Goal: Task Accomplishment & Management: Manage account settings

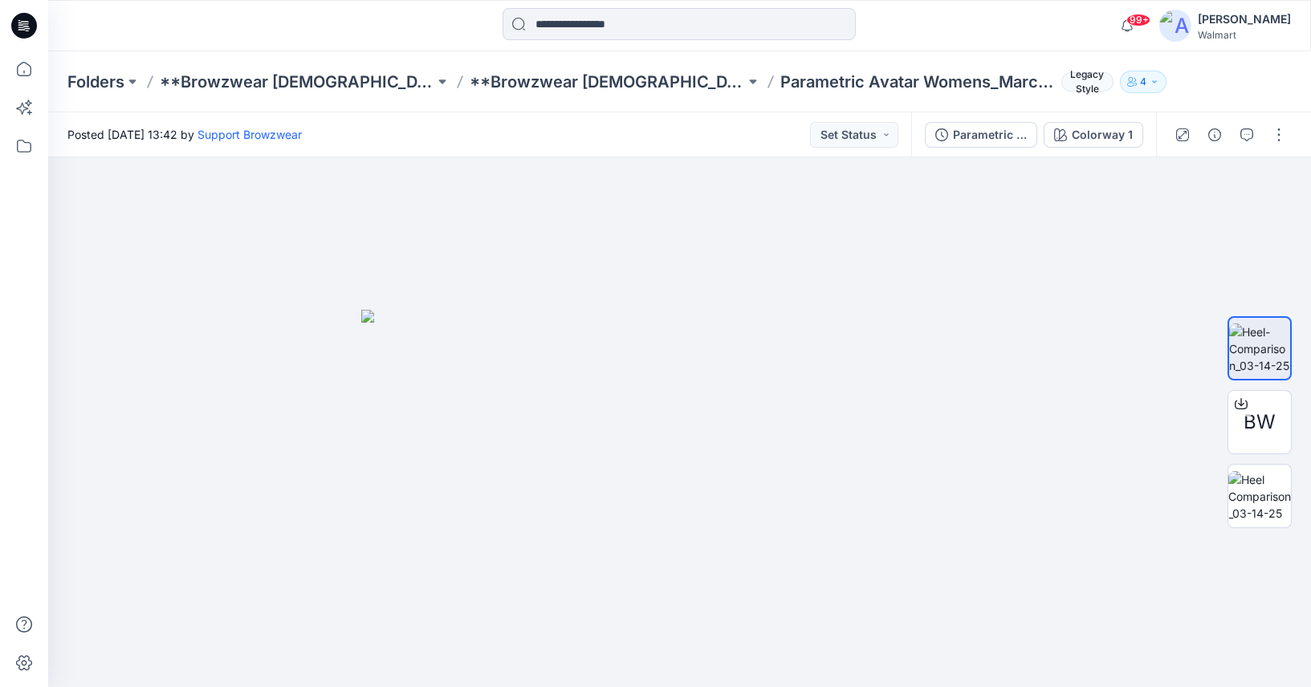
click at [1249, 19] on div "[PERSON_NAME]" at bounding box center [1244, 19] width 93 height 19
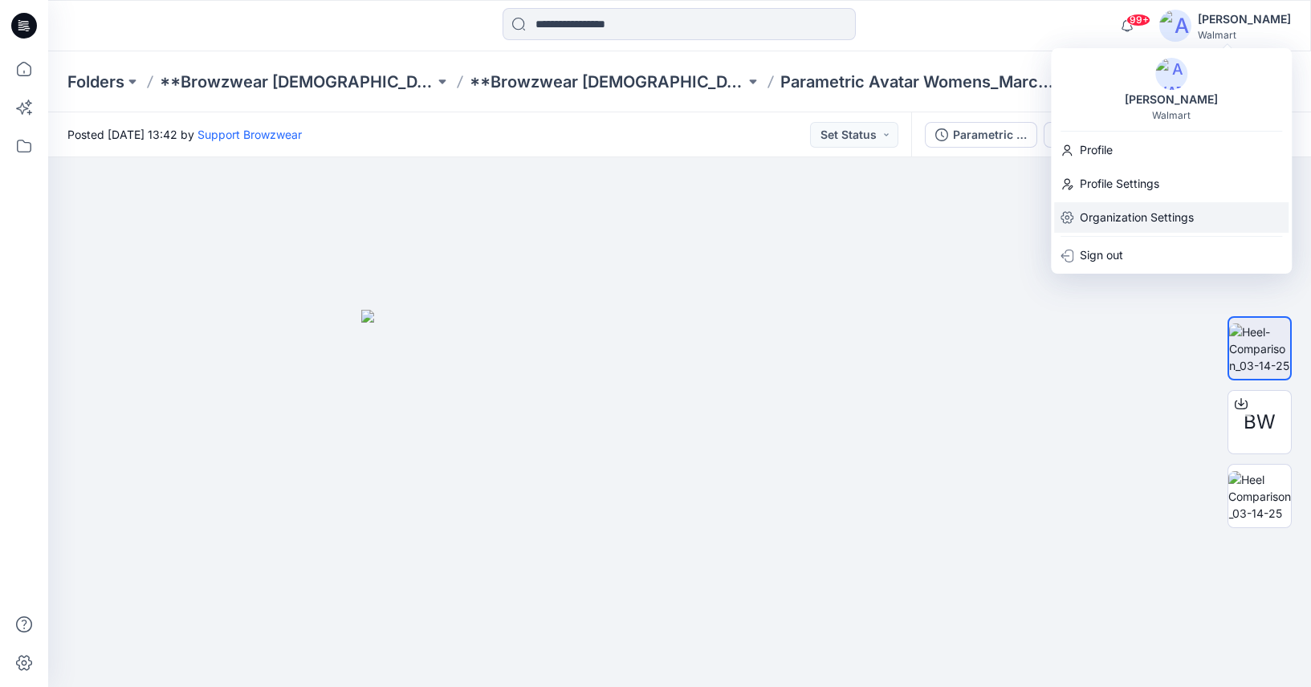
click at [1163, 209] on p "Organization Settings" at bounding box center [1137, 217] width 114 height 31
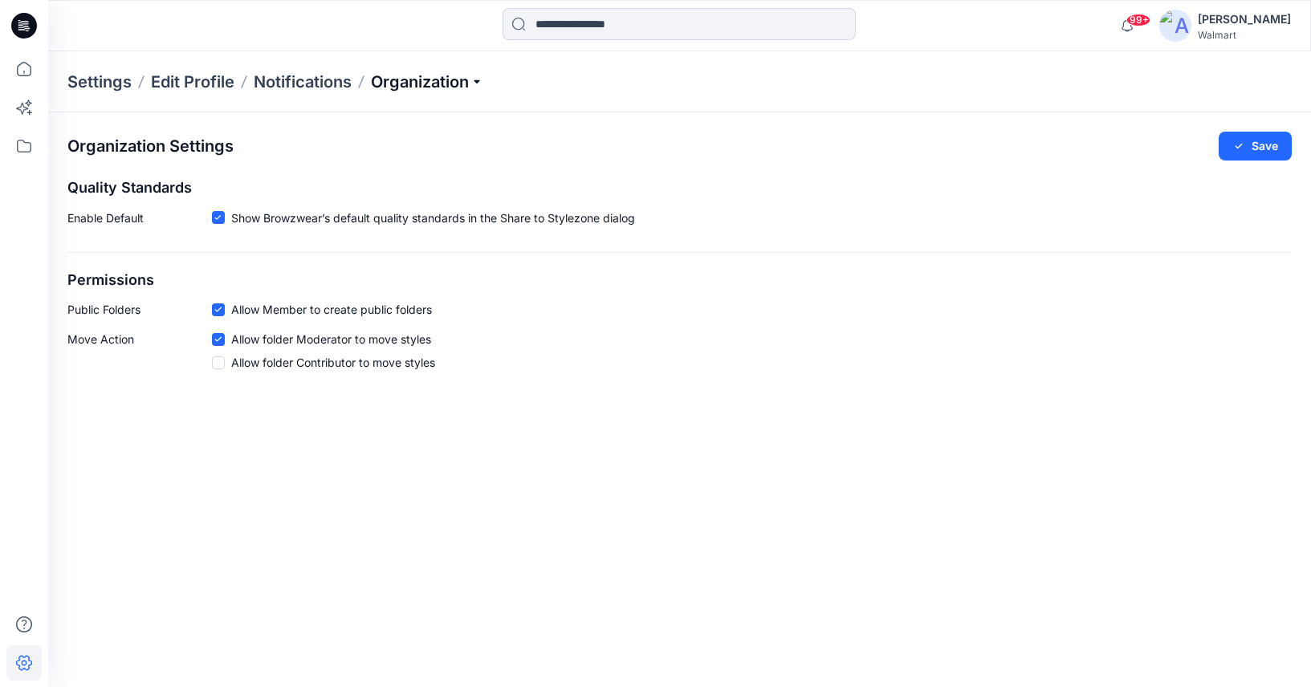
click at [471, 78] on p "Organization" at bounding box center [427, 82] width 112 height 22
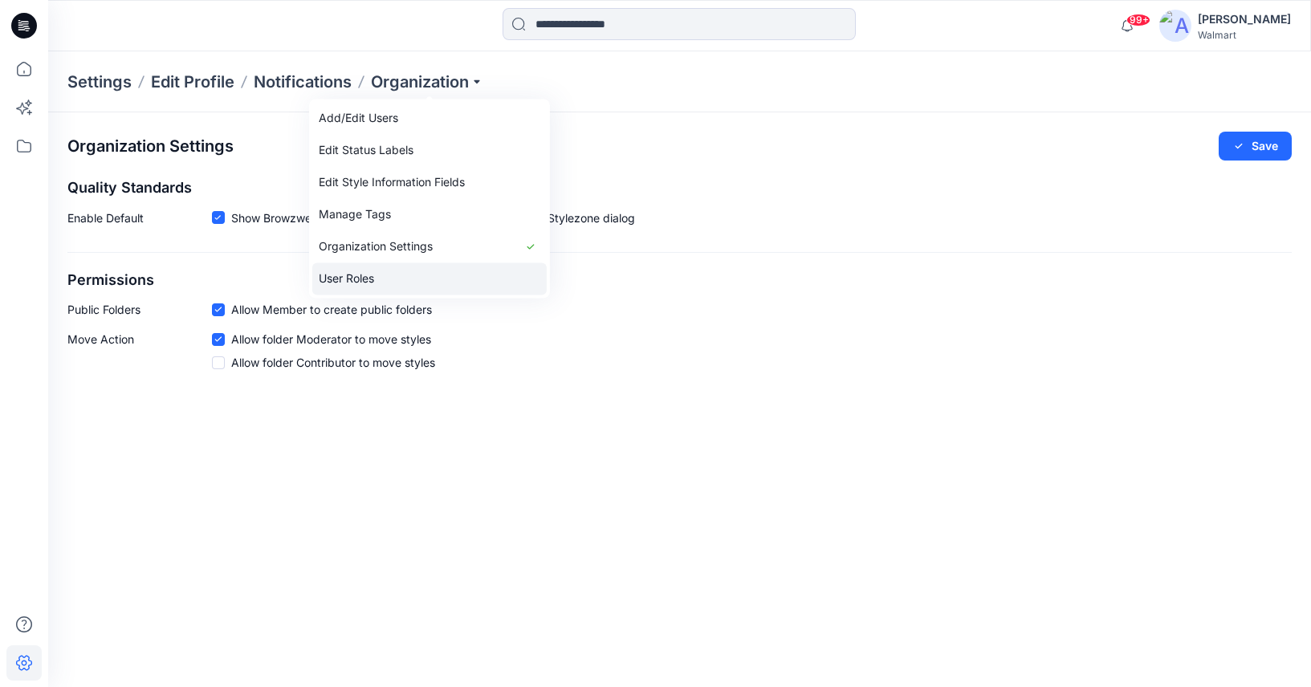
click at [407, 276] on link "User Roles" at bounding box center [429, 279] width 234 height 32
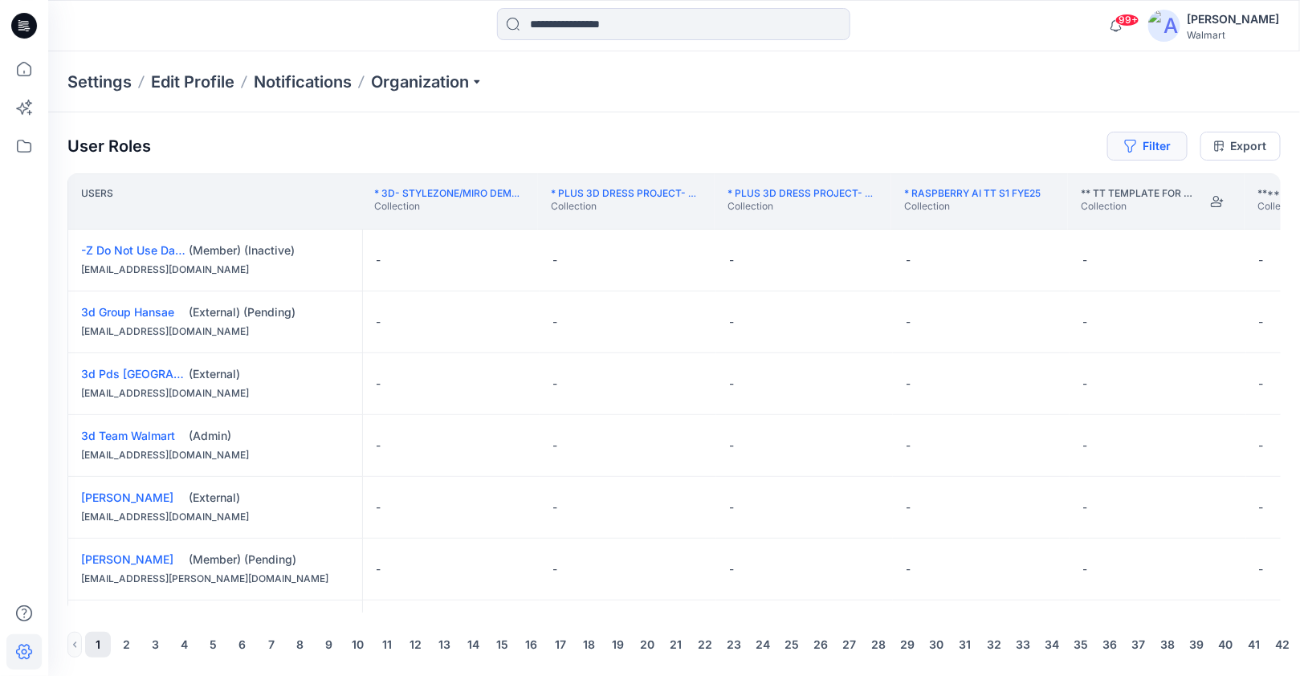
click at [1174, 145] on button "Filter" at bounding box center [1147, 146] width 80 height 29
click at [1125, 181] on div at bounding box center [1089, 188] width 165 height 20
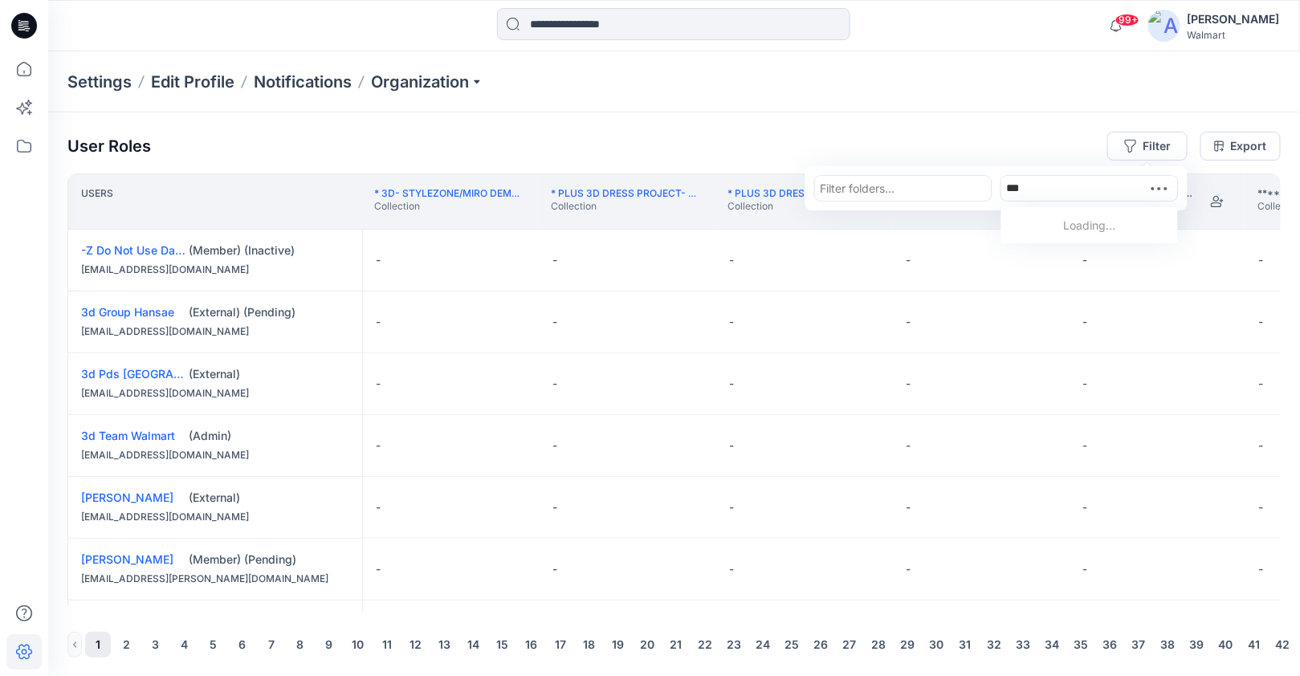
type input "****"
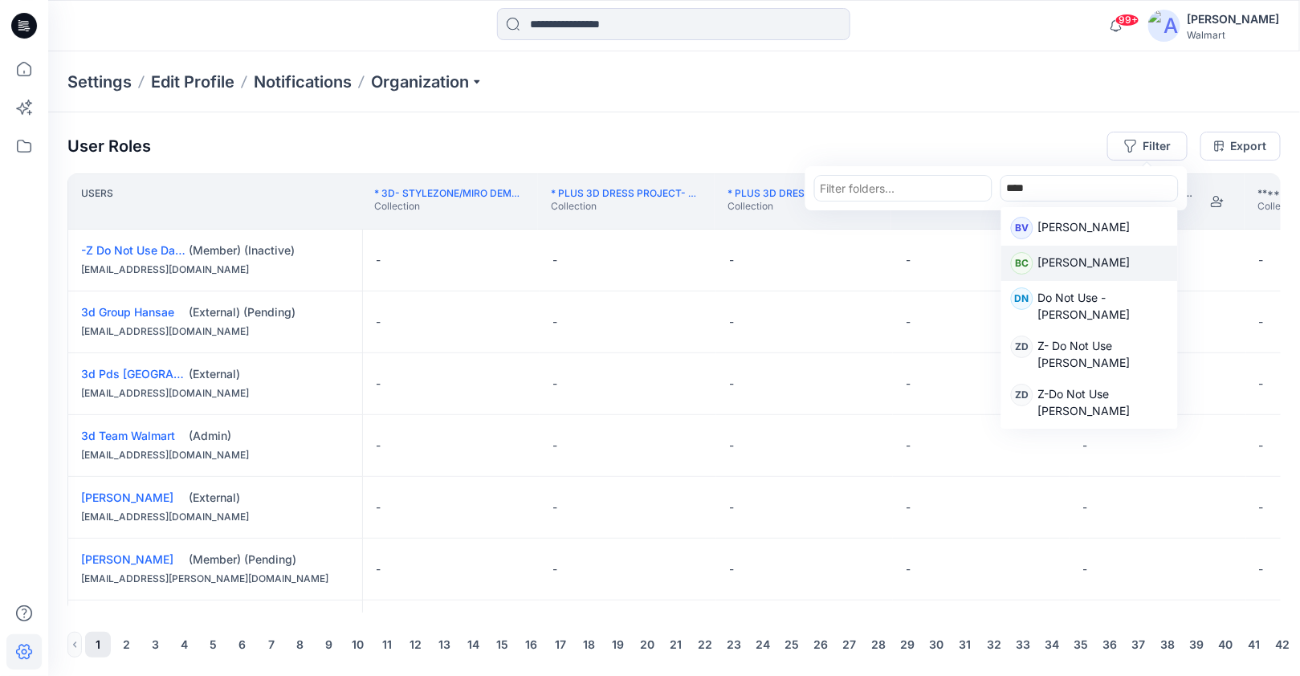
click at [1099, 266] on div "BC [PERSON_NAME]" at bounding box center [1089, 263] width 157 height 22
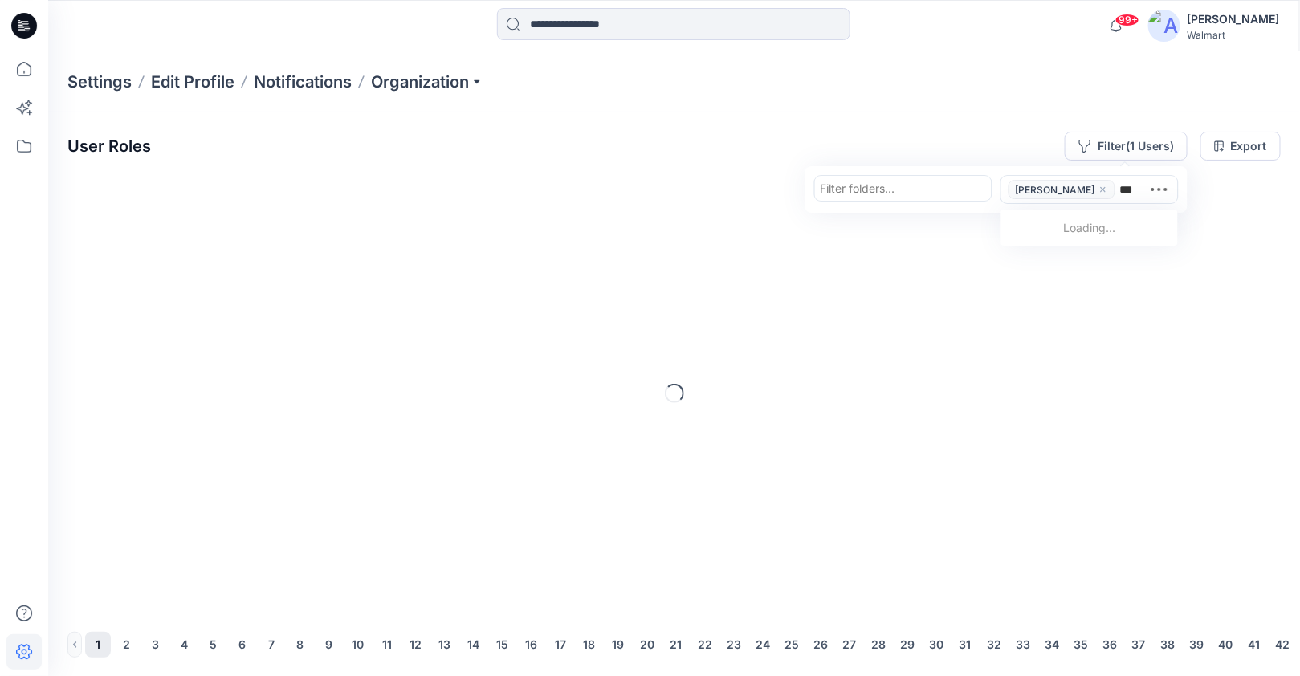
type input "****"
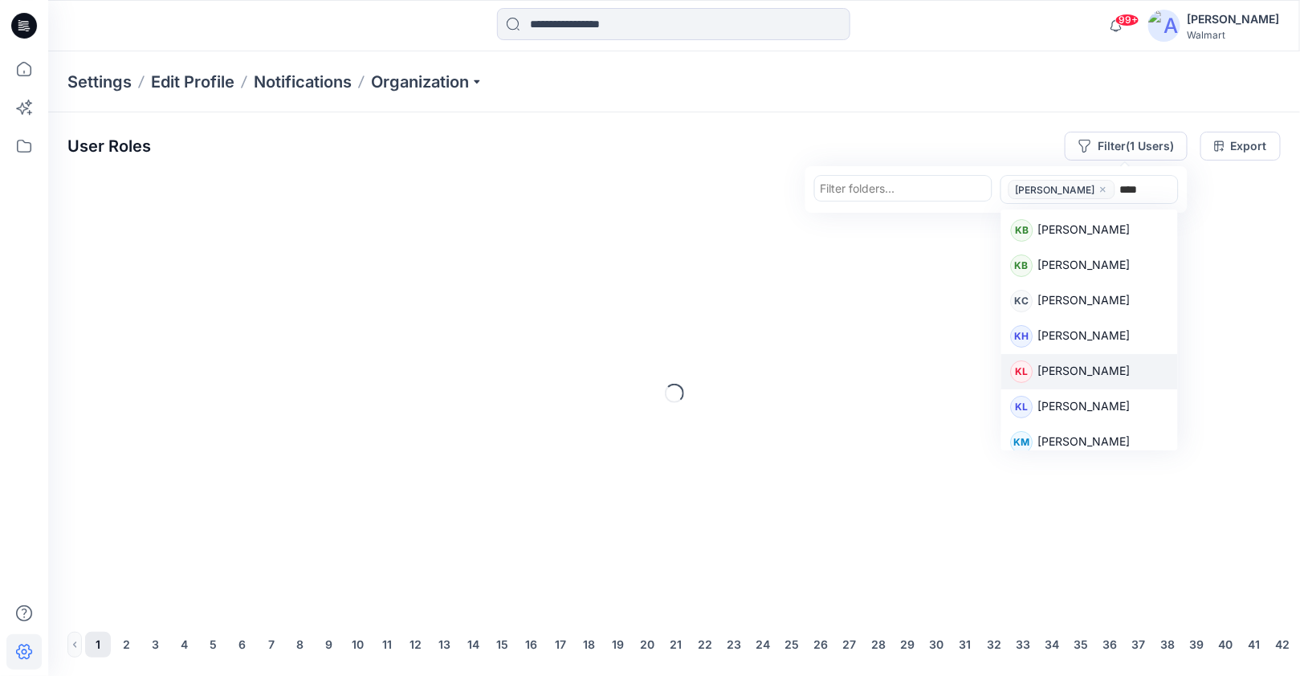
click at [1078, 376] on p "[PERSON_NAME]" at bounding box center [1084, 372] width 92 height 21
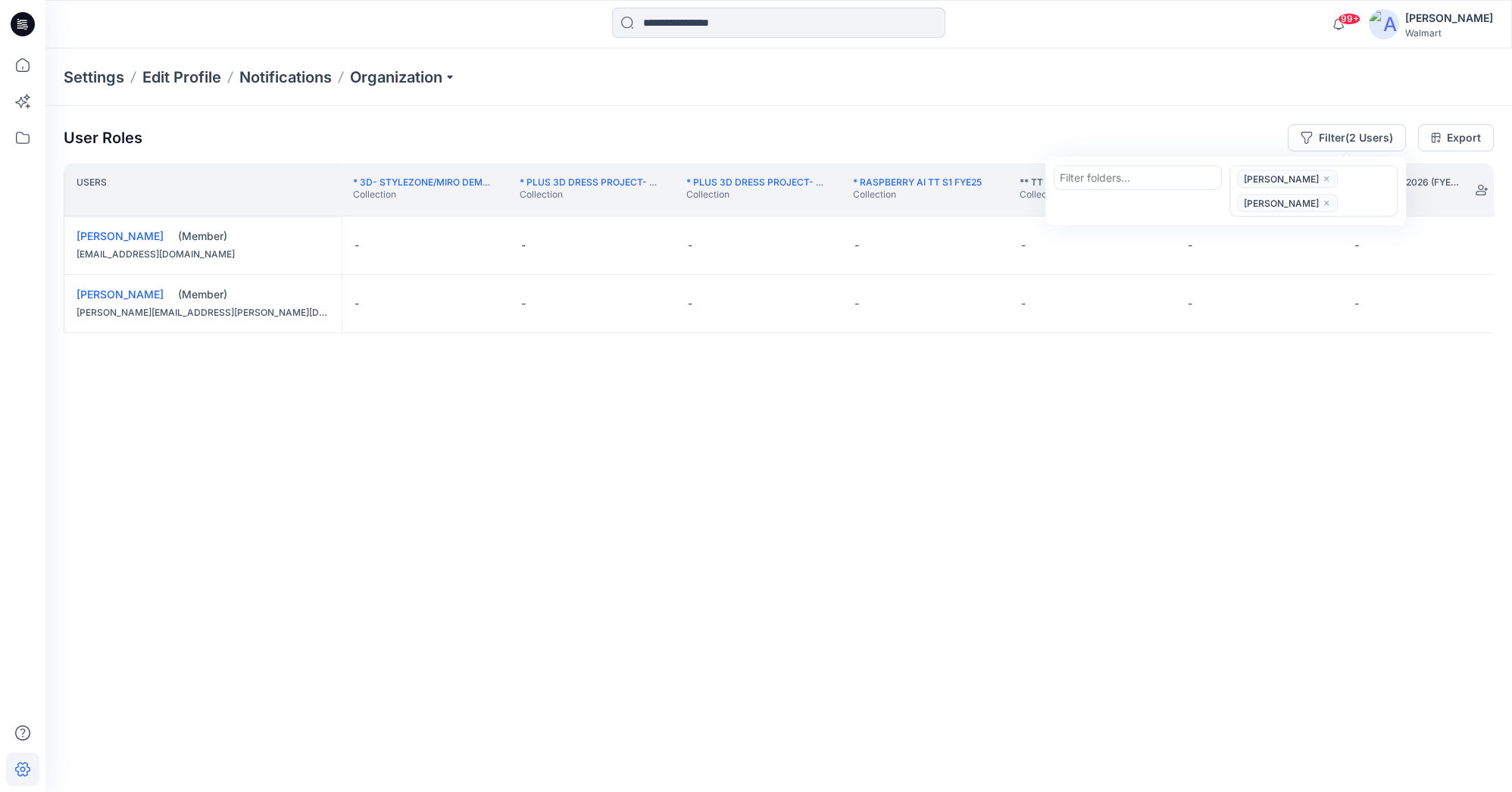
click at [1112, 141] on div "User Roles Filter (2 Users) Filter folders... options [PERSON_NAME],[PERSON_NAM…" at bounding box center [778, 138] width 1430 height 27
drag, startPoint x: 67, startPoint y: 732, endPoint x: 124, endPoint y: 718, distance: 58.7
click at [172, 647] on div "User Roles Filter (2 Users) Export Users * 3D- Stylezone/Miro Demo Collection C…" at bounding box center [778, 427] width 1466 height 644
click at [116, 647] on div "Users * 3D- Stylezone/Miro Demo Collection Collection * Plus 3D Dress Project- …" at bounding box center [778, 447] width 1430 height 569
click at [1236, 194] on p "Collection" at bounding box center [1407, 194] width 109 height 12
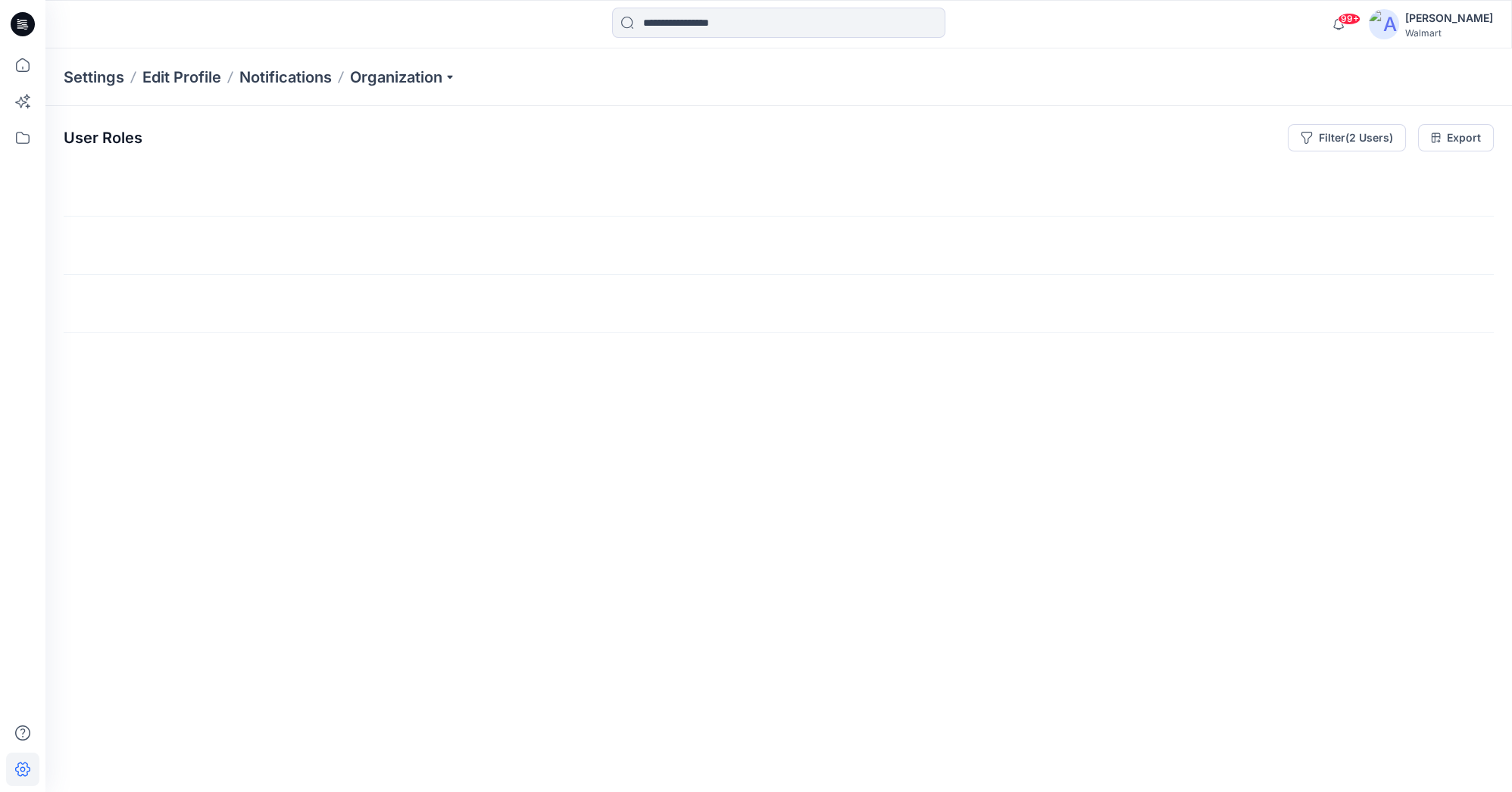
scroll to position [0, 203854]
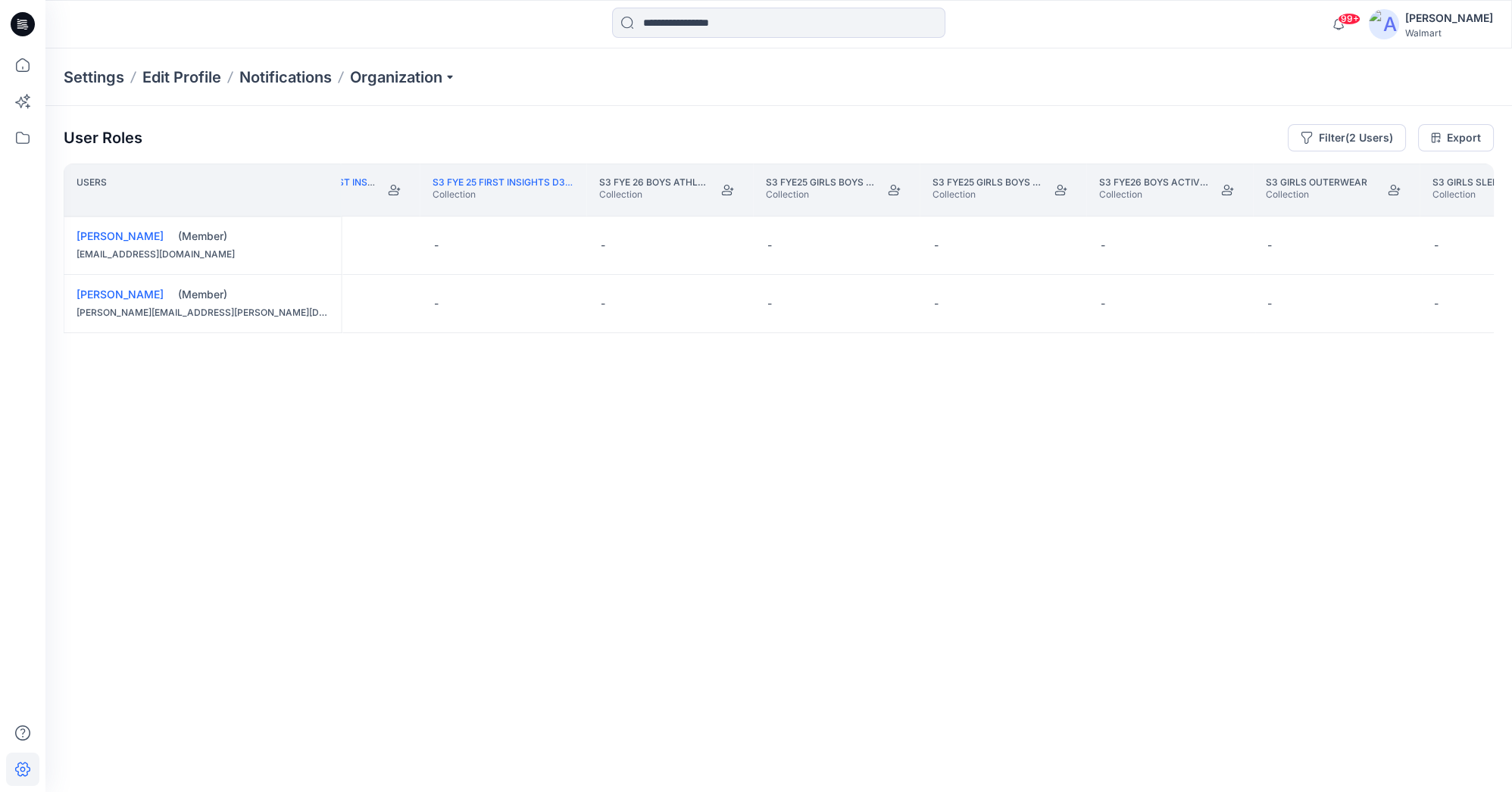
click at [1236, 214] on th "S3 Girls Sleep Collection" at bounding box center [1503, 190] width 167 height 53
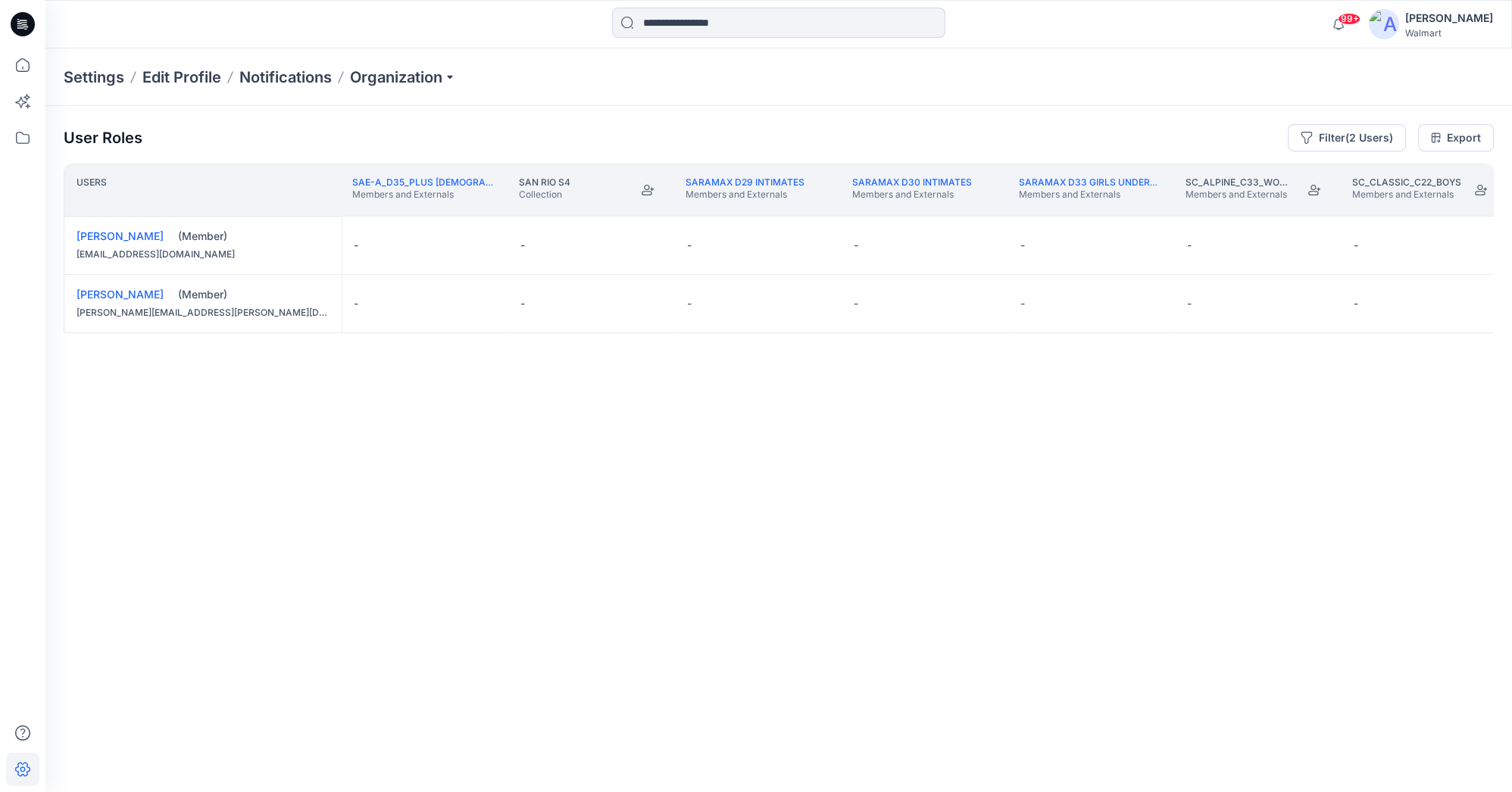
scroll to position [0, 223335]
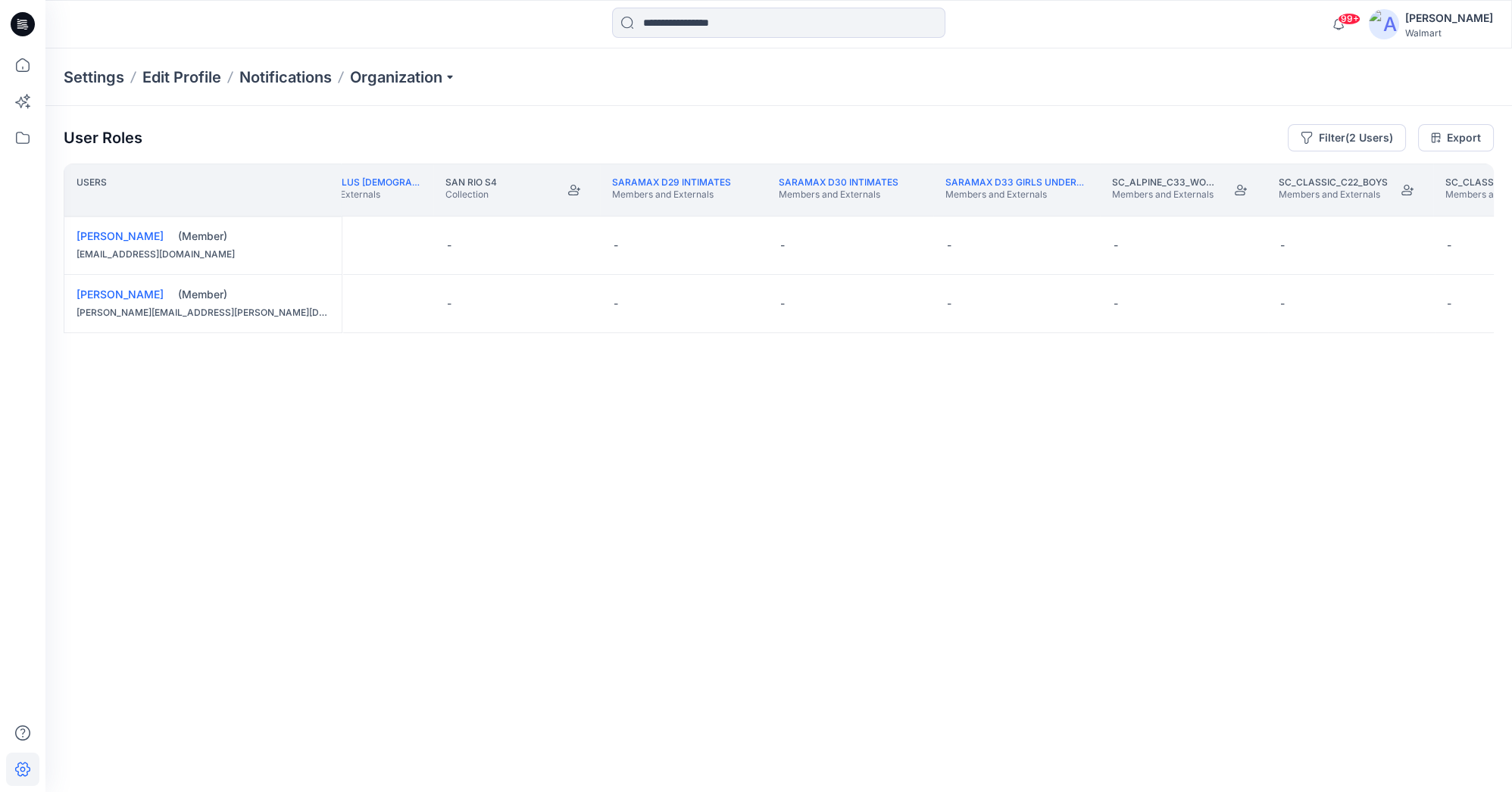
click at [1236, 213] on th "SC_Classic_C22_Girls Members and Externals" at bounding box center [1516, 190] width 167 height 53
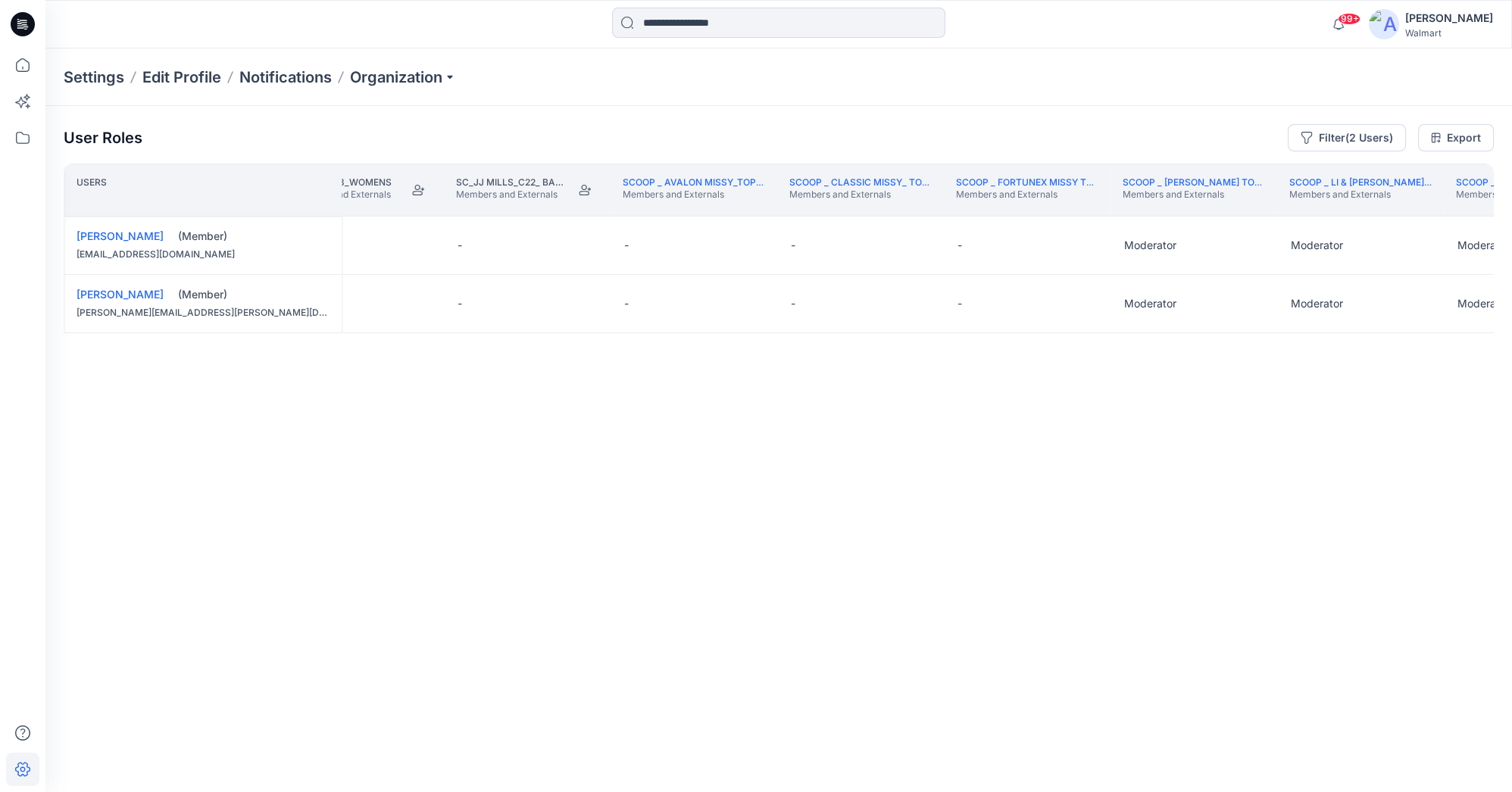
scroll to position [0, 226992]
click at [1083, 244] on button "Edit Role" at bounding box center [1084, 245] width 27 height 27
click at [1050, 369] on button "Moderator" at bounding box center [1011, 362] width 163 height 27
click at [1084, 304] on button "Edit Role" at bounding box center [1084, 304] width 27 height 27
click at [1011, 420] on button "Moderator" at bounding box center [1011, 421] width 163 height 27
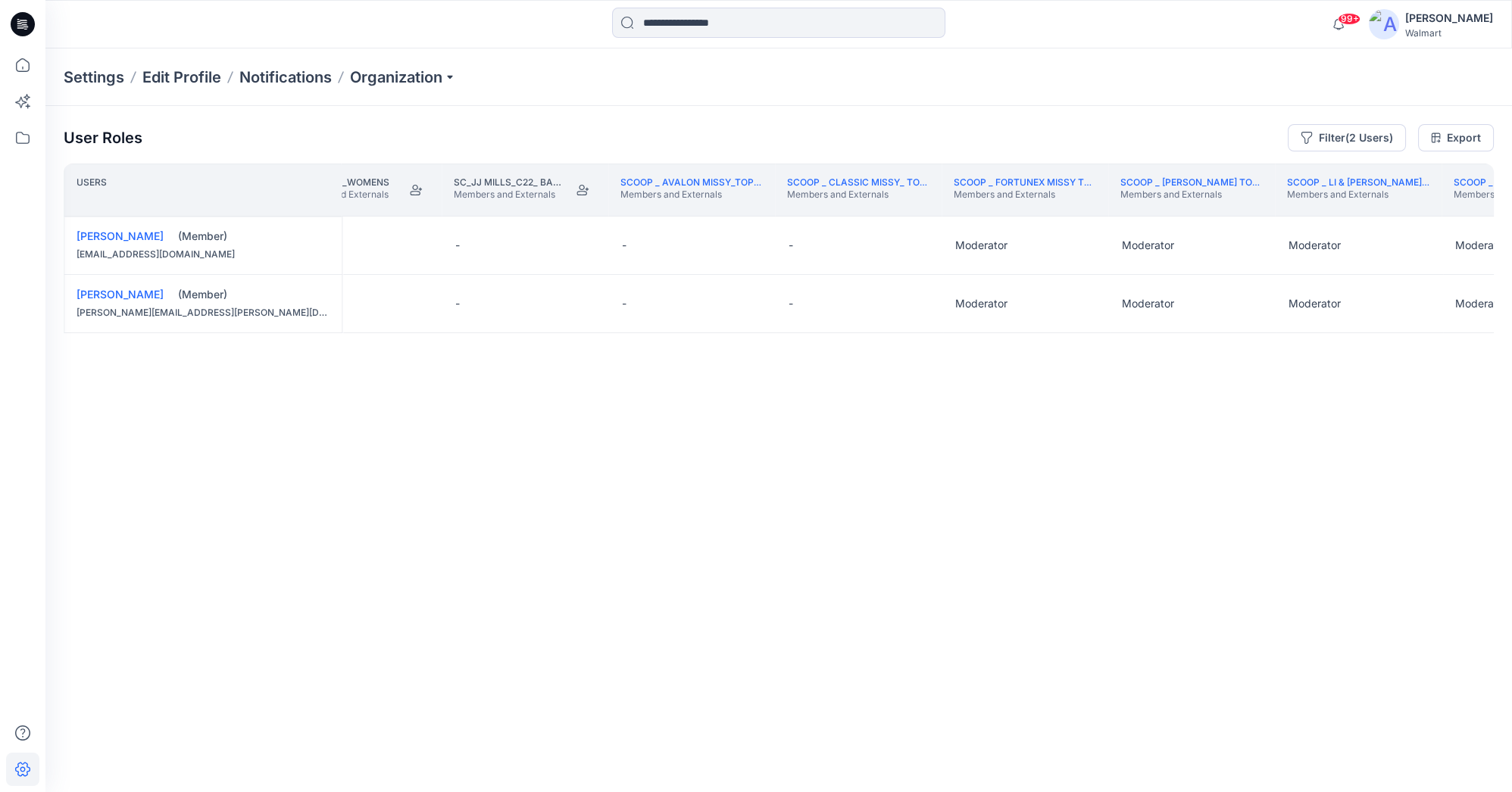
click at [1236, 215] on th "Scoop _ Li & [PERSON_NAME] Plus Knits/Woven Members and Externals" at bounding box center [1524, 190] width 167 height 53
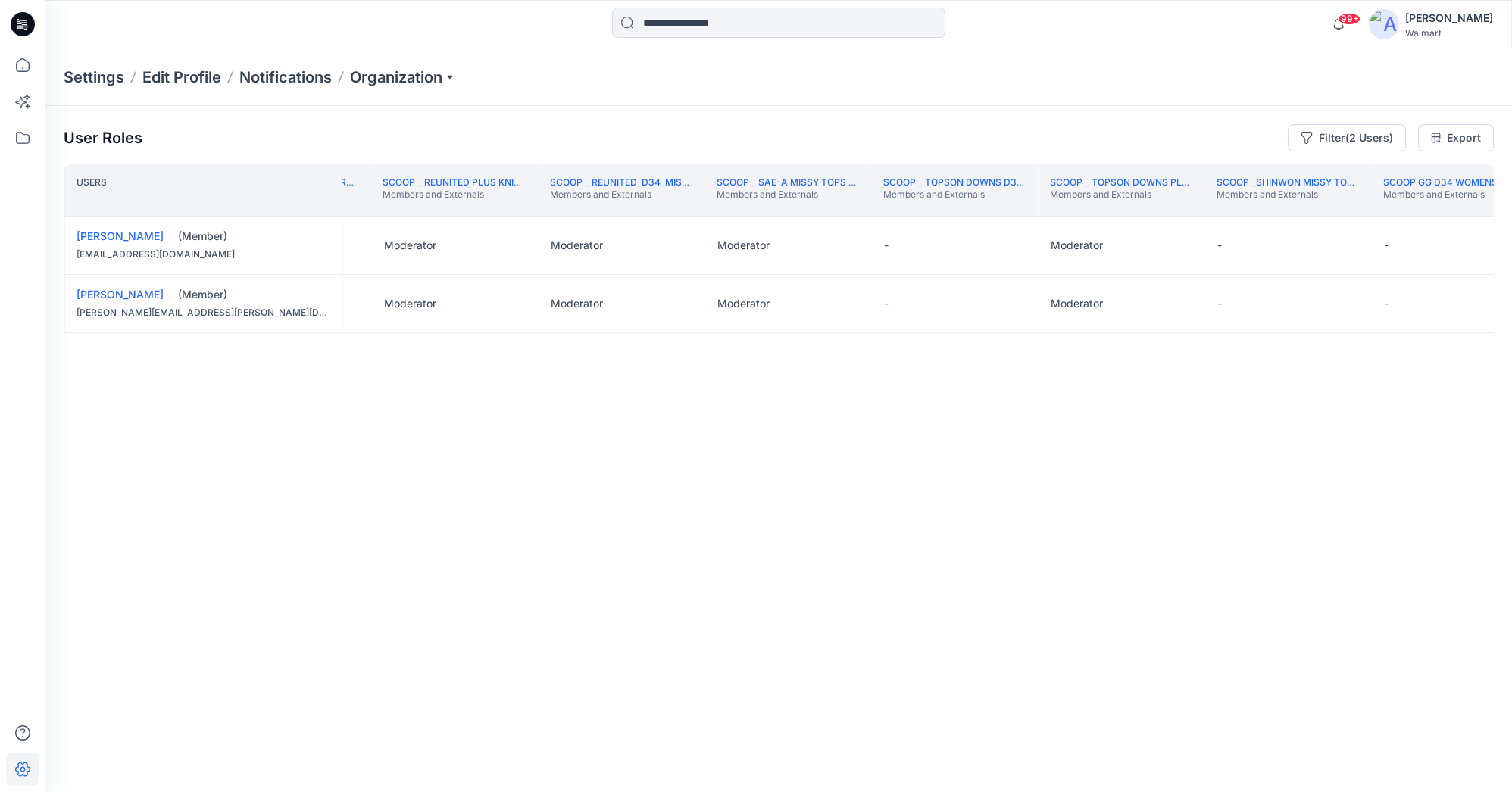
scroll to position [0, 228720]
click at [1189, 242] on button "Edit Role" at bounding box center [1188, 245] width 27 height 27
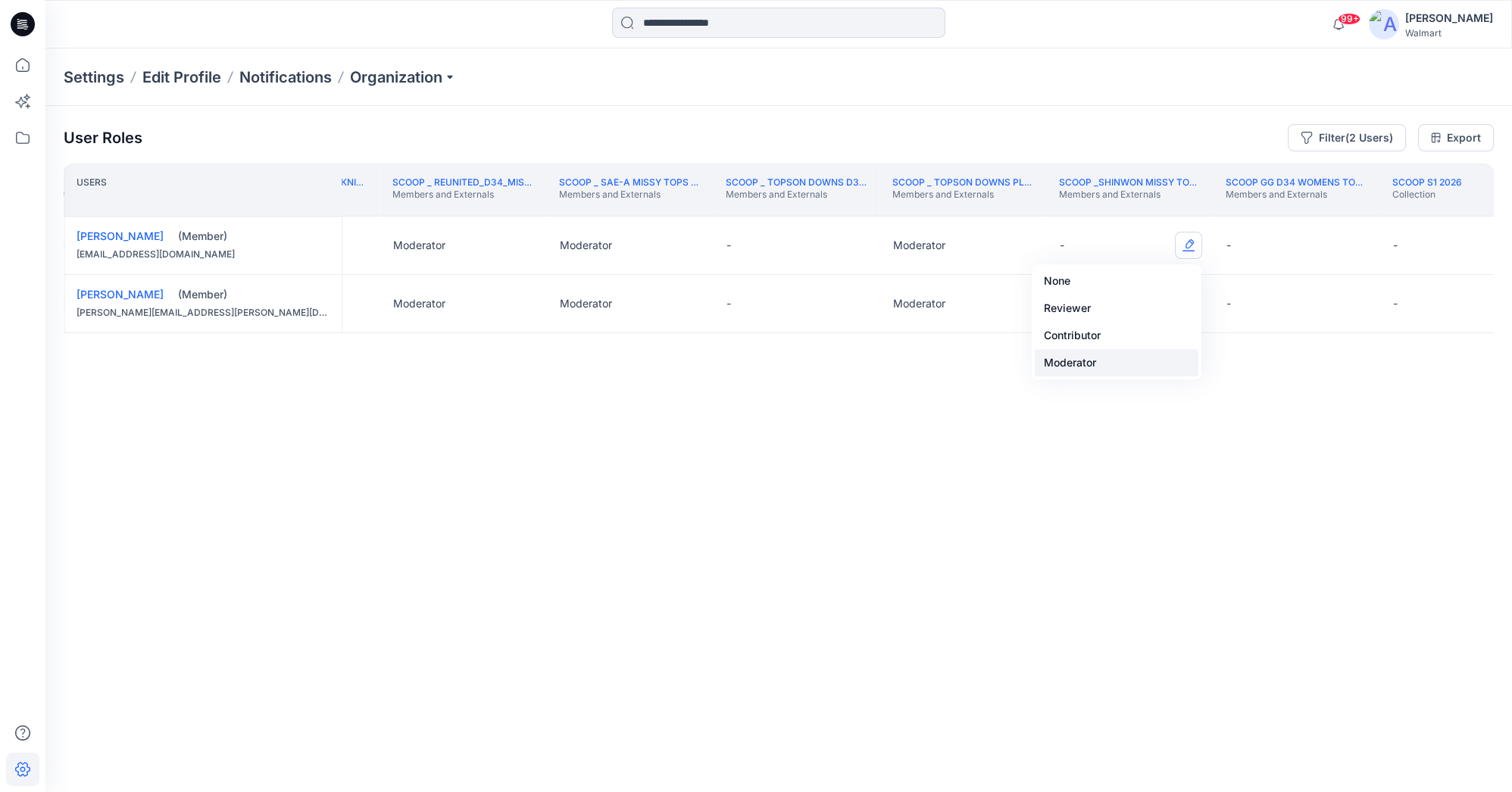
click at [1122, 368] on button "Moderator" at bounding box center [1116, 362] width 163 height 27
click at [1186, 305] on button "Edit Role" at bounding box center [1188, 304] width 27 height 27
click at [1106, 416] on button "Moderator" at bounding box center [1116, 421] width 163 height 27
click at [481, 209] on th "Scoop _ Reunited_D34_Missy Woven/Knits dresses Members and Externals" at bounding box center [462, 190] width 167 height 53
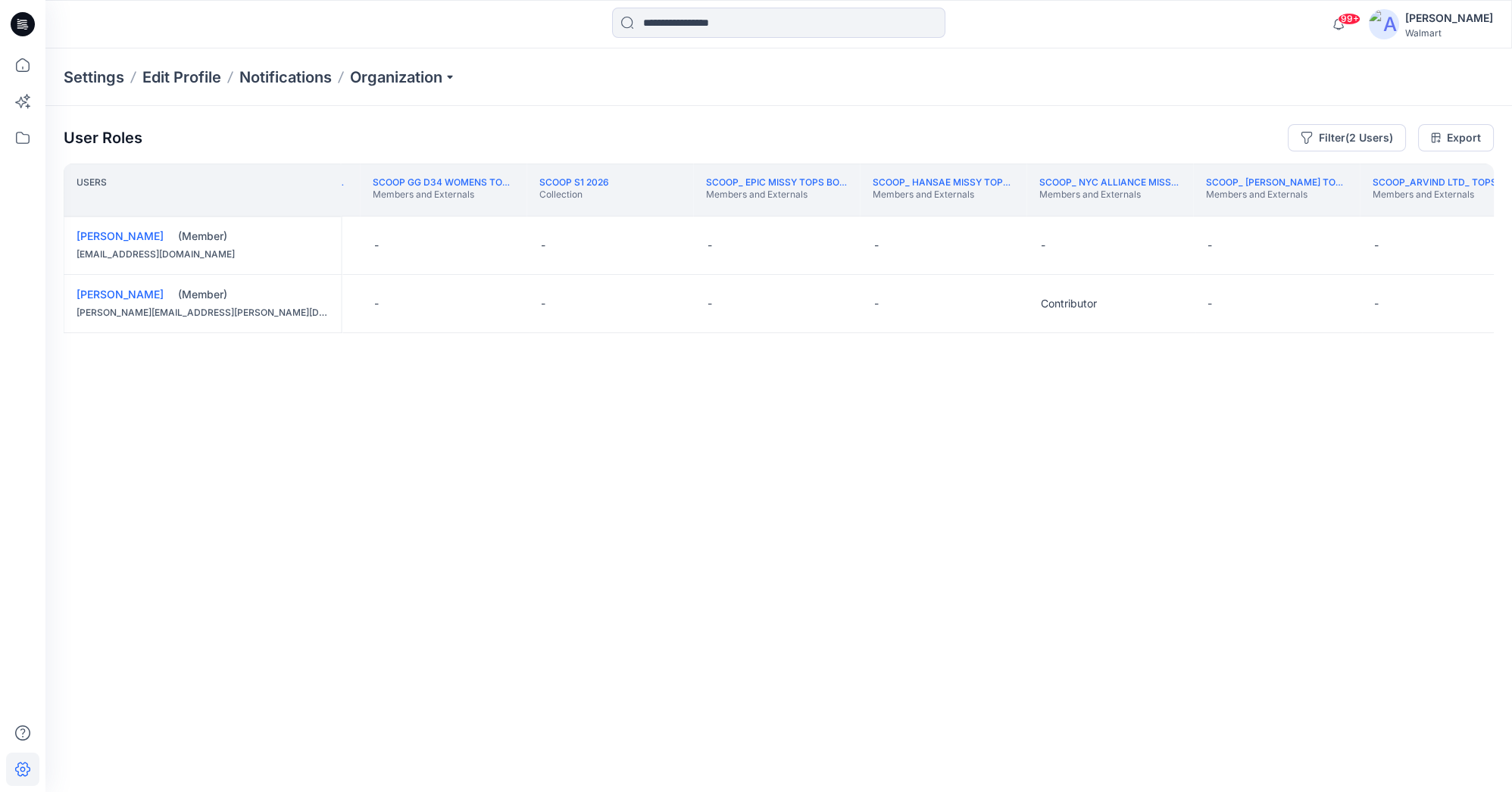
scroll to position [0, 229584]
click at [989, 239] on button "Edit Role" at bounding box center [990, 245] width 27 height 27
click at [931, 361] on button "Moderator" at bounding box center [918, 362] width 163 height 27
click at [989, 303] on button "Edit Role" at bounding box center [990, 304] width 27 height 27
click at [908, 417] on button "Moderator" at bounding box center [918, 421] width 163 height 27
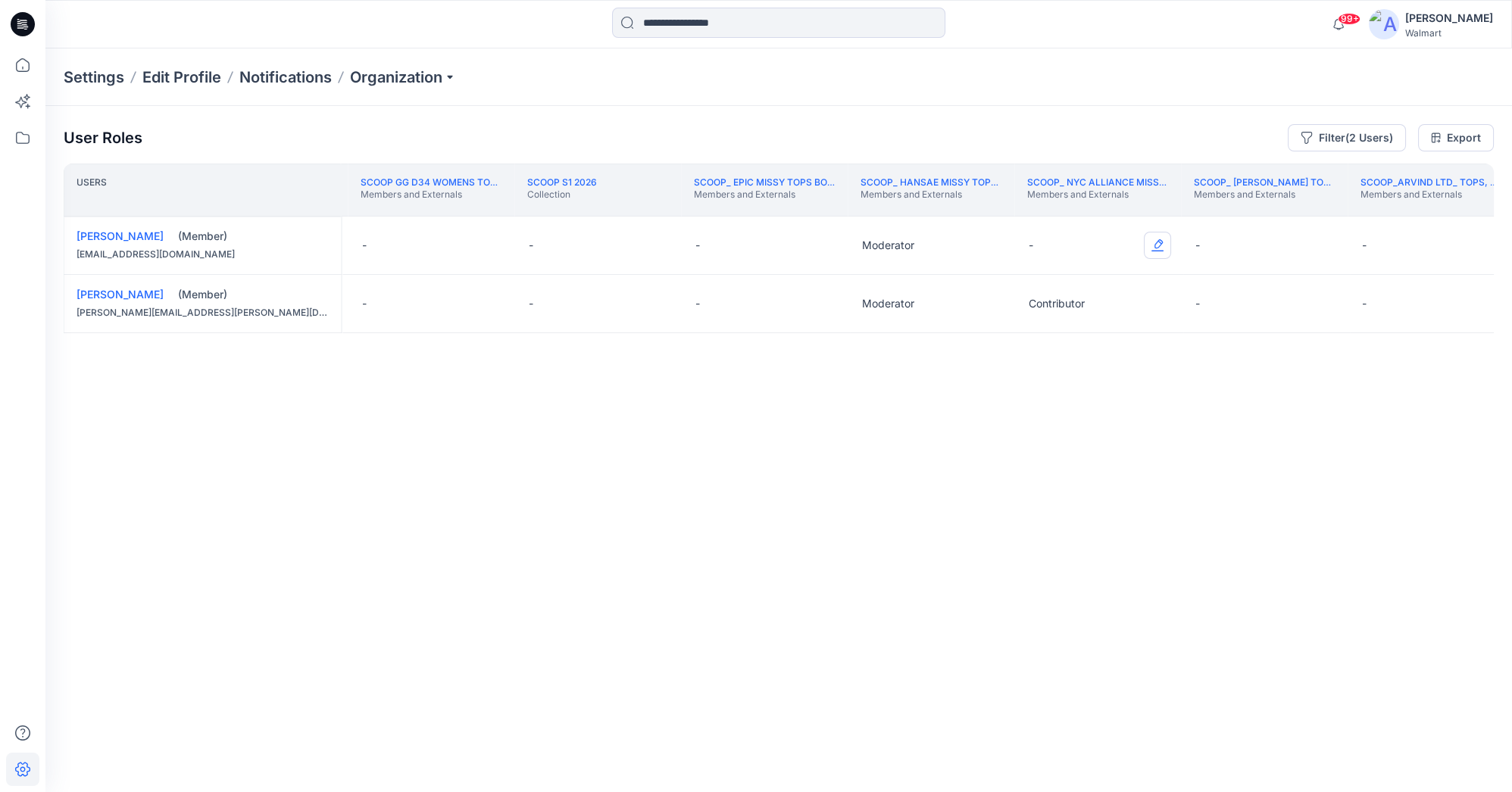
click at [1155, 244] on button "Edit Role" at bounding box center [1156, 245] width 27 height 27
click at [1162, 240] on button "Edit Role" at bounding box center [1156, 245] width 27 height 27
click at [1117, 363] on button "Moderator" at bounding box center [1085, 362] width 163 height 27
click at [1155, 299] on button "Edit Role" at bounding box center [1156, 304] width 27 height 27
click at [1079, 429] on button "Moderator" at bounding box center [1085, 421] width 163 height 27
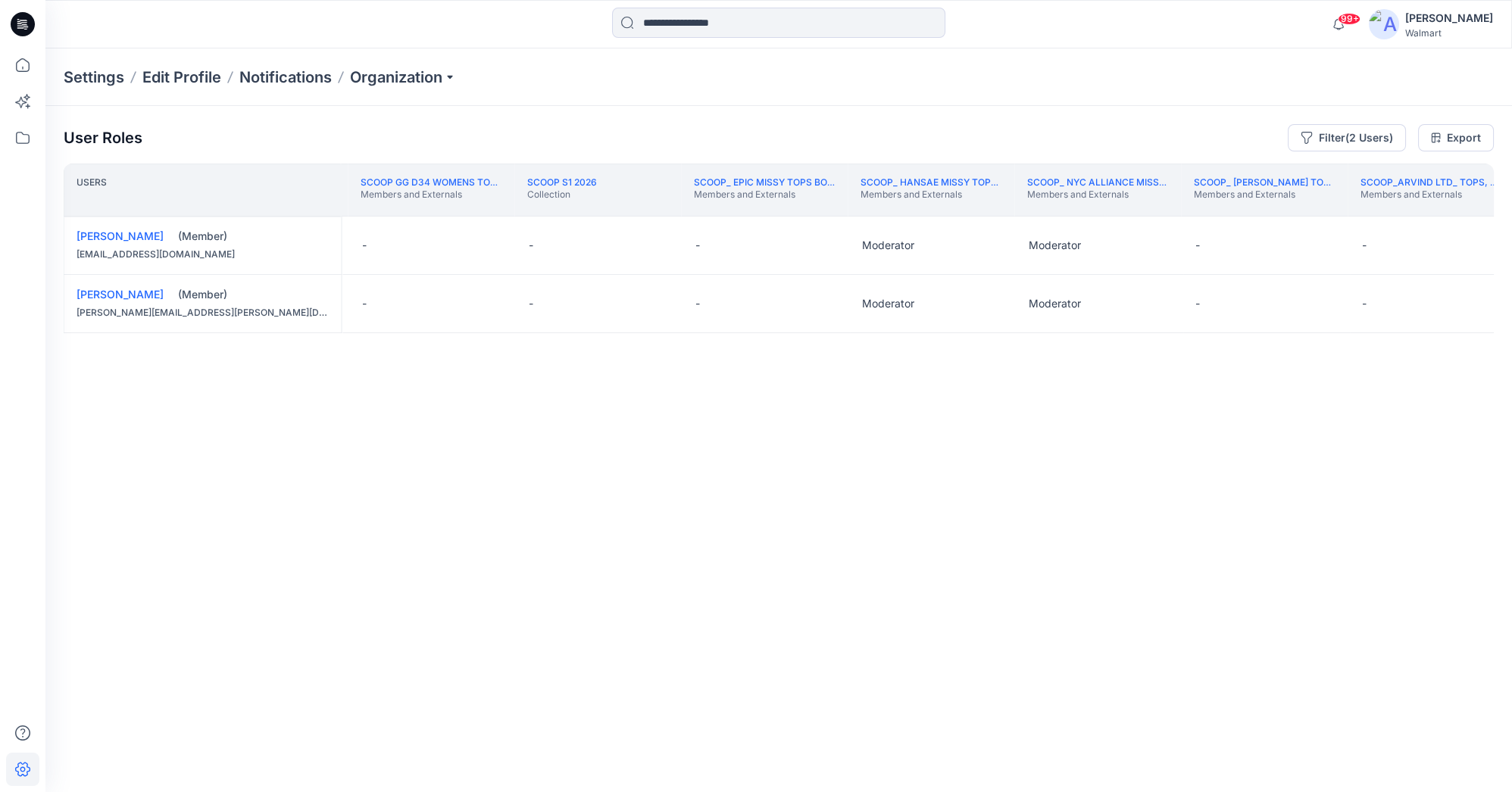
click at [1236, 209] on th "Scoop_Arvind Ltd_ Tops, Bottoms, Dresses Members and Externals" at bounding box center [1431, 190] width 167 height 53
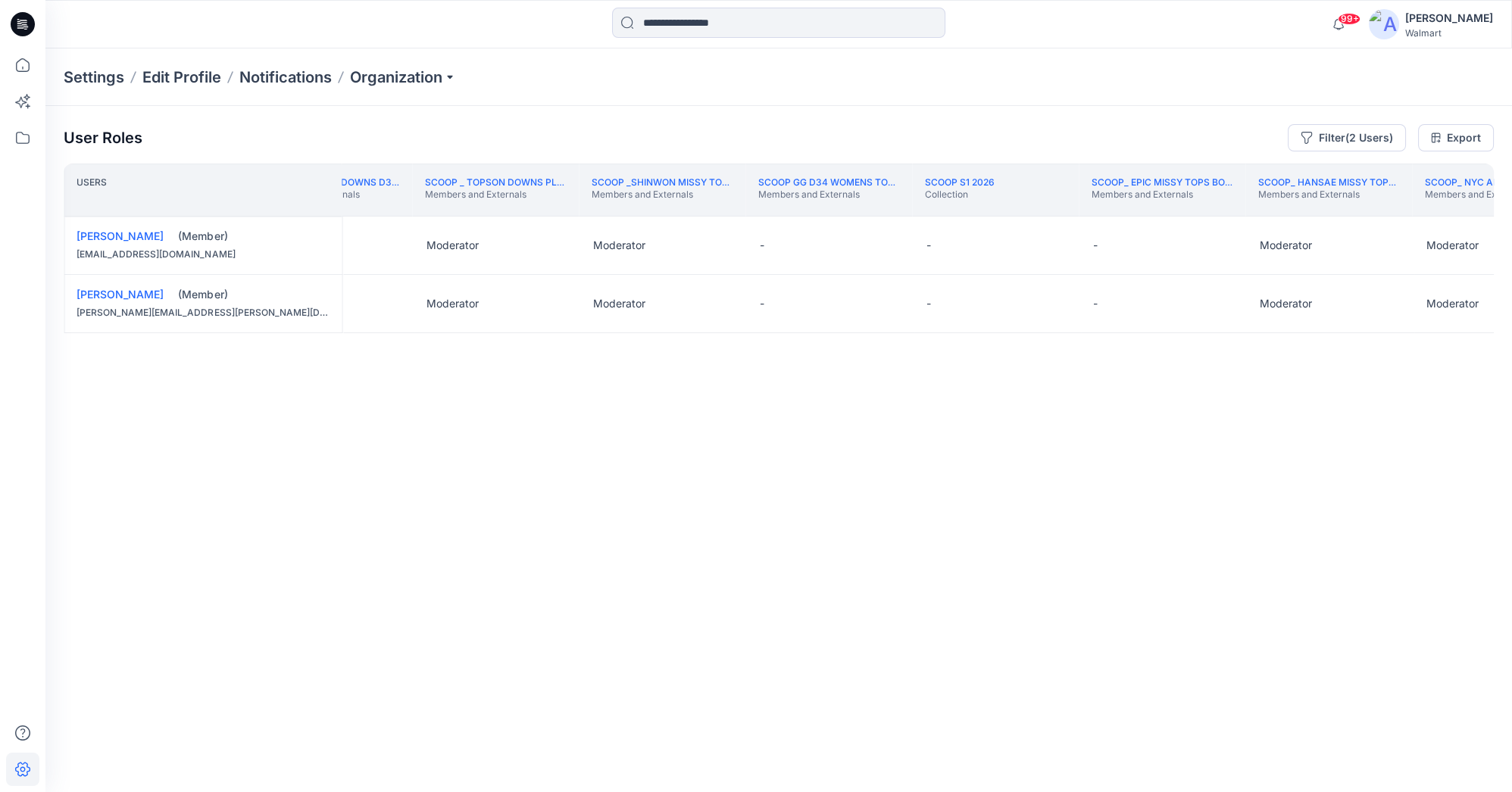
scroll to position [0, 229186]
click at [354, 209] on th "Scoop _ Topson Downs D34 Tops, Dresses and Sets Members and Externals" at bounding box center [330, 190] width 167 height 53
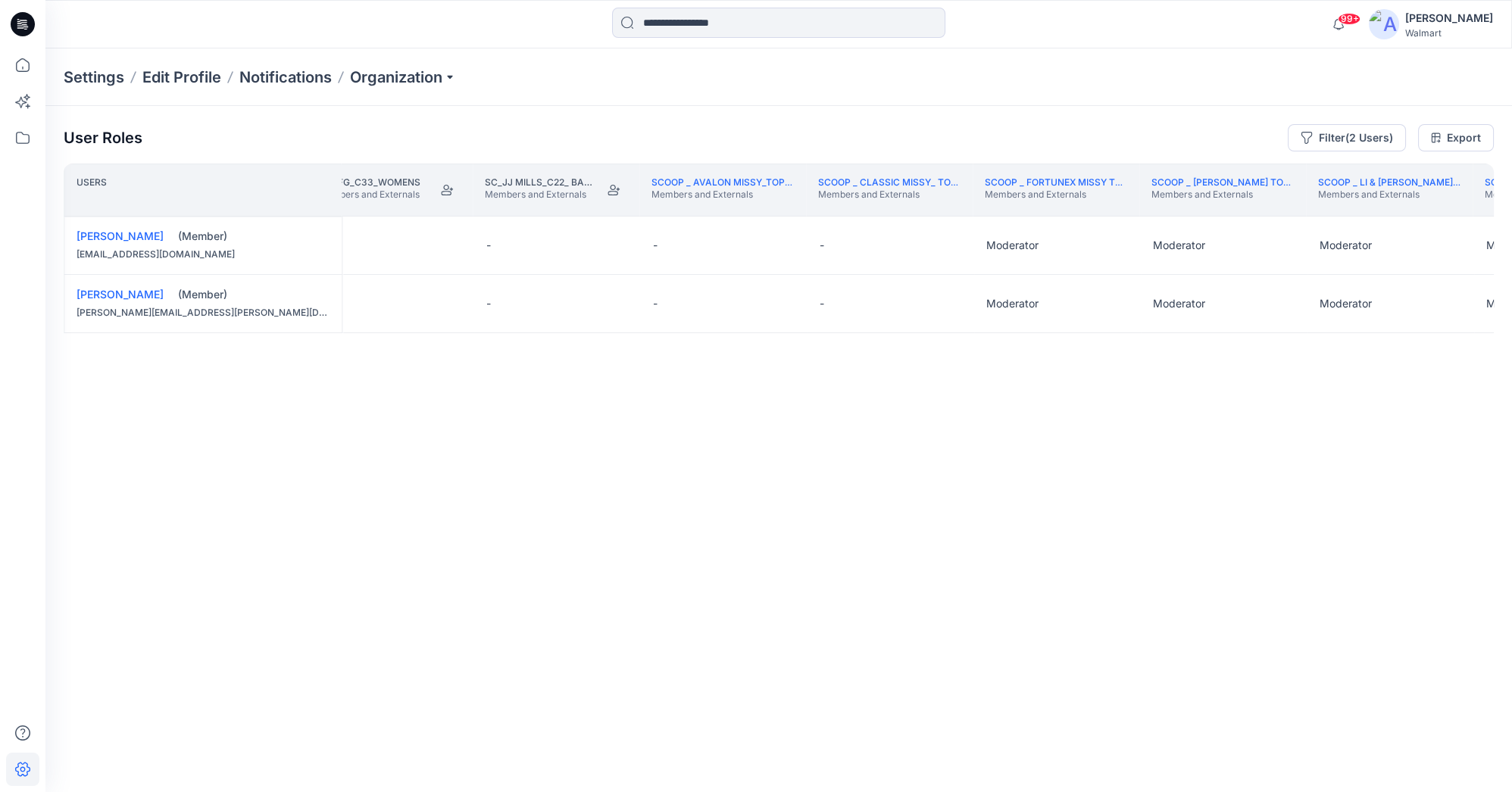
scroll to position [0, 226958]
